Goal: Task Accomplishment & Management: Manage account settings

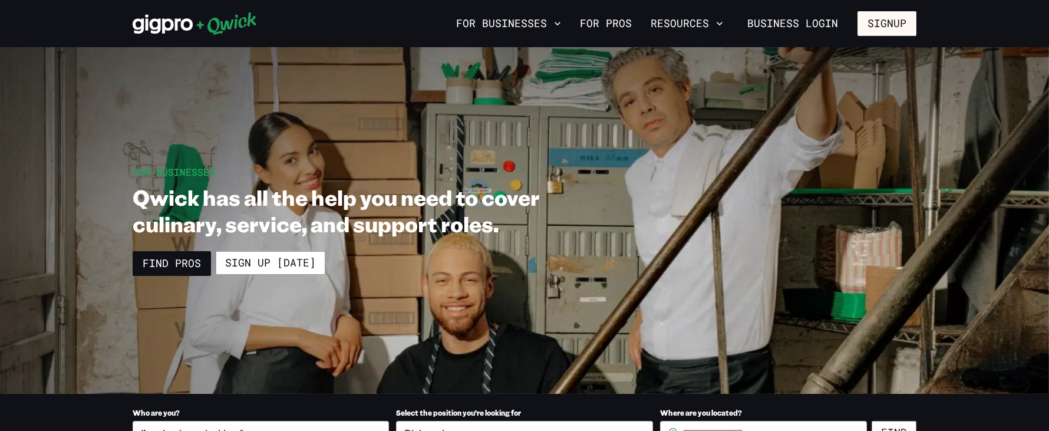
click at [848, 37] on div "For Businesses For Pros Resources Business Login Signup" at bounding box center [524, 23] width 1049 height 47
click at [813, 22] on link "Business Login" at bounding box center [793, 23] width 111 height 25
click at [787, 21] on link "Business Login" at bounding box center [793, 23] width 111 height 25
click at [825, 17] on link "Business Login" at bounding box center [793, 23] width 111 height 25
click at [814, 18] on link "Business Login" at bounding box center [793, 23] width 111 height 25
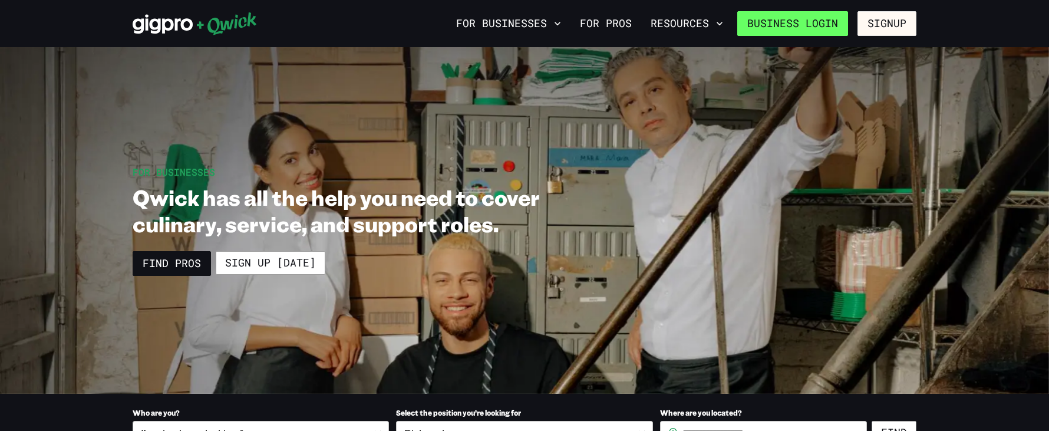
click at [812, 25] on link "Business Login" at bounding box center [793, 23] width 111 height 25
click at [795, 24] on link "Business Login" at bounding box center [793, 23] width 111 height 25
click at [790, 23] on link "Business Login" at bounding box center [793, 23] width 111 height 25
click at [812, 10] on div "For Businesses For Pros Resources Business Login Signup" at bounding box center [524, 23] width 1049 height 47
click at [811, 15] on link "Business Login" at bounding box center [793, 23] width 111 height 25
